Goal: Navigation & Orientation: Find specific page/section

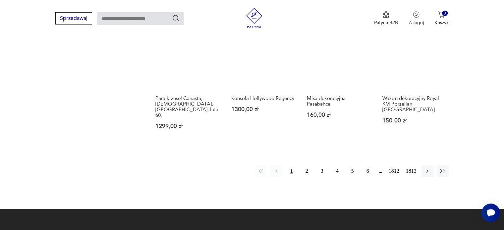
scroll to position [581, 0]
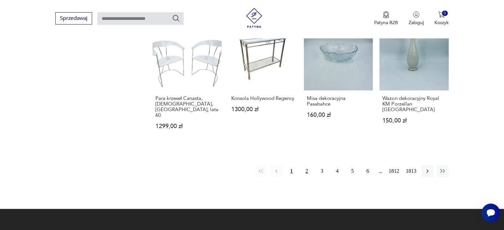
click at [310, 165] on button "2" at bounding box center [307, 171] width 12 height 12
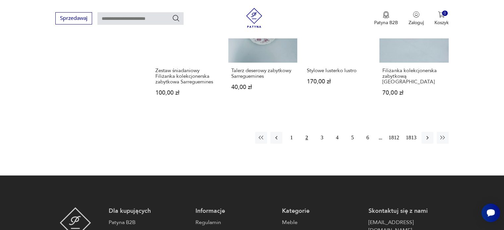
scroll to position [593, 0]
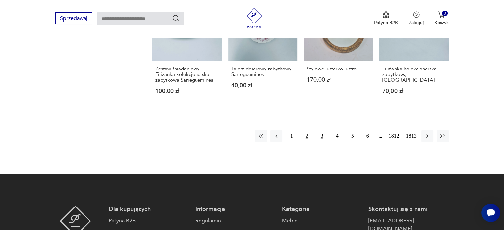
click at [323, 130] on button "3" at bounding box center [322, 136] width 12 height 12
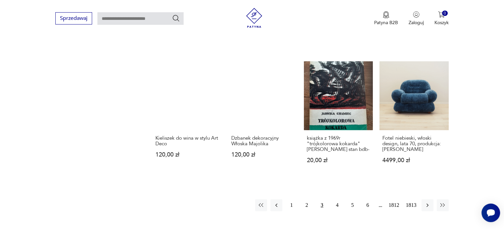
scroll to position [583, 0]
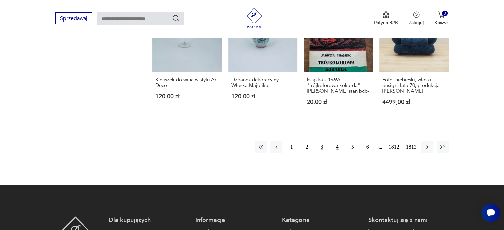
click at [337, 144] on button "4" at bounding box center [338, 147] width 12 height 12
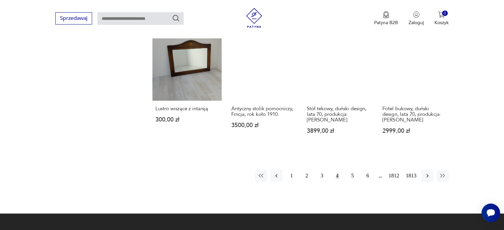
scroll to position [548, 0]
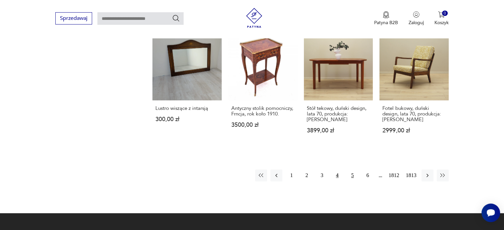
click at [354, 170] on button "5" at bounding box center [353, 176] width 12 height 12
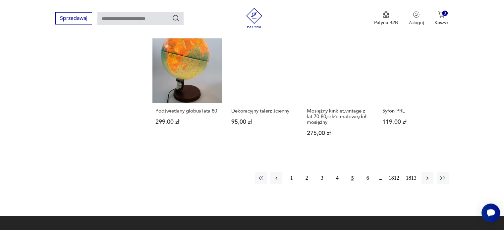
scroll to position [593, 0]
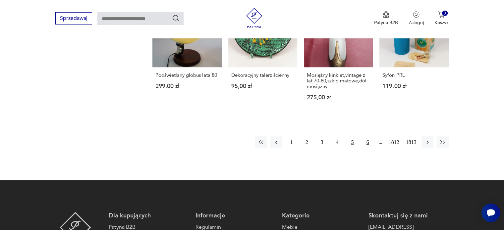
click at [367, 137] on button "6" at bounding box center [368, 143] width 12 height 12
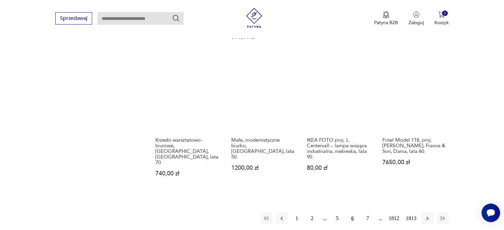
scroll to position [592, 0]
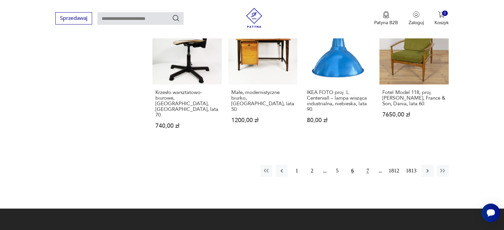
click at [368, 165] on button "7" at bounding box center [368, 171] width 12 height 12
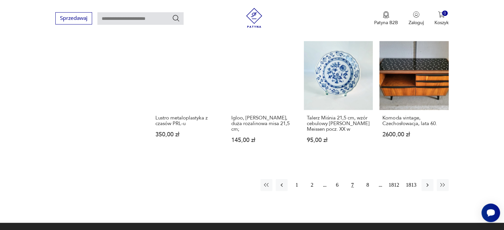
scroll to position [591, 0]
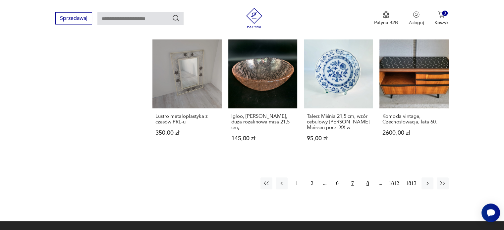
click at [368, 178] on button "8" at bounding box center [368, 184] width 12 height 12
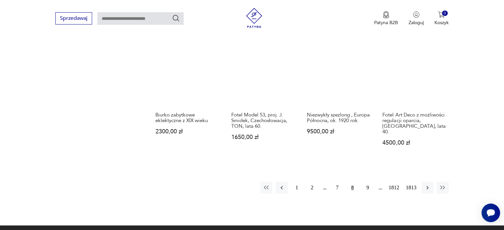
scroll to position [602, 0]
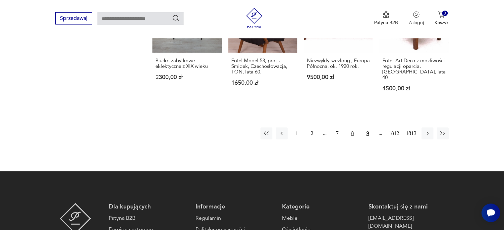
click at [369, 130] on button "9" at bounding box center [368, 134] width 12 height 12
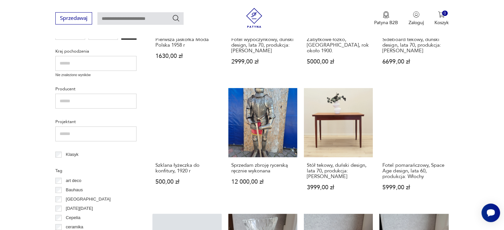
scroll to position [248, 0]
